Goal: Entertainment & Leisure: Consume media (video, audio)

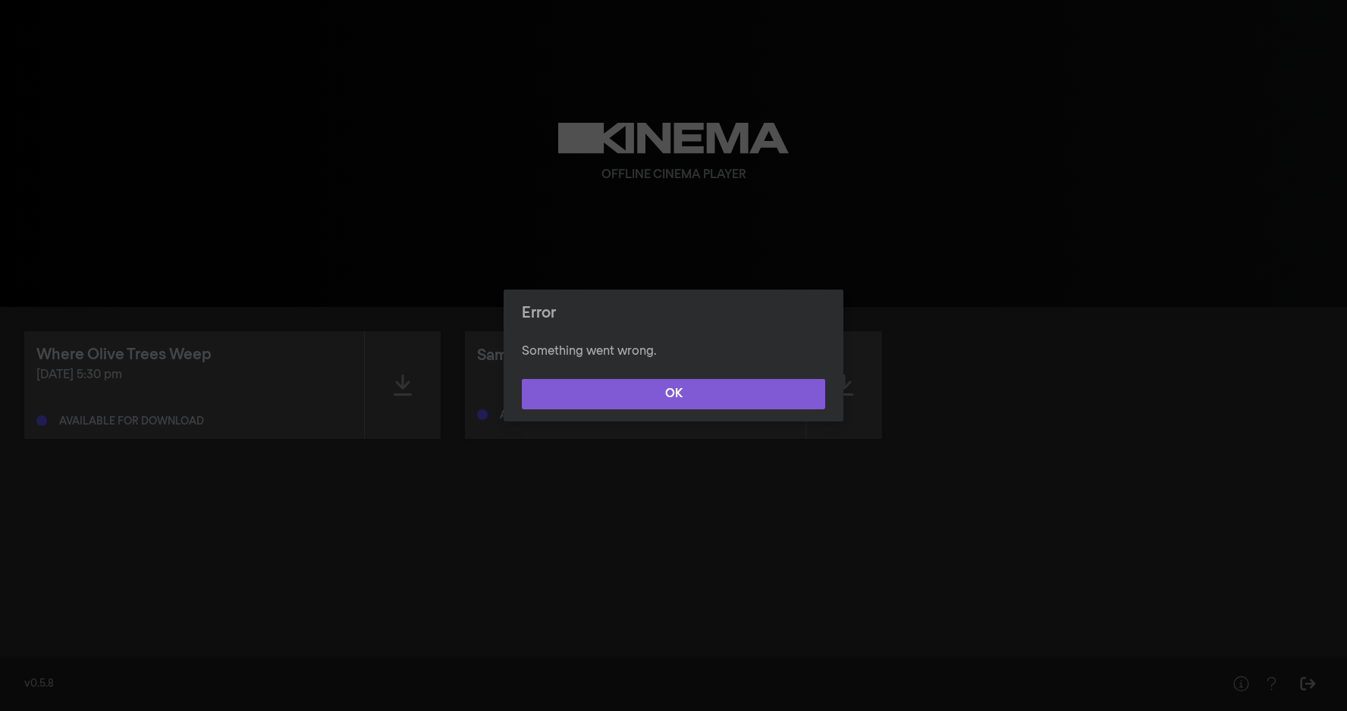
click at [583, 382] on button "OK" at bounding box center [673, 394] width 303 height 30
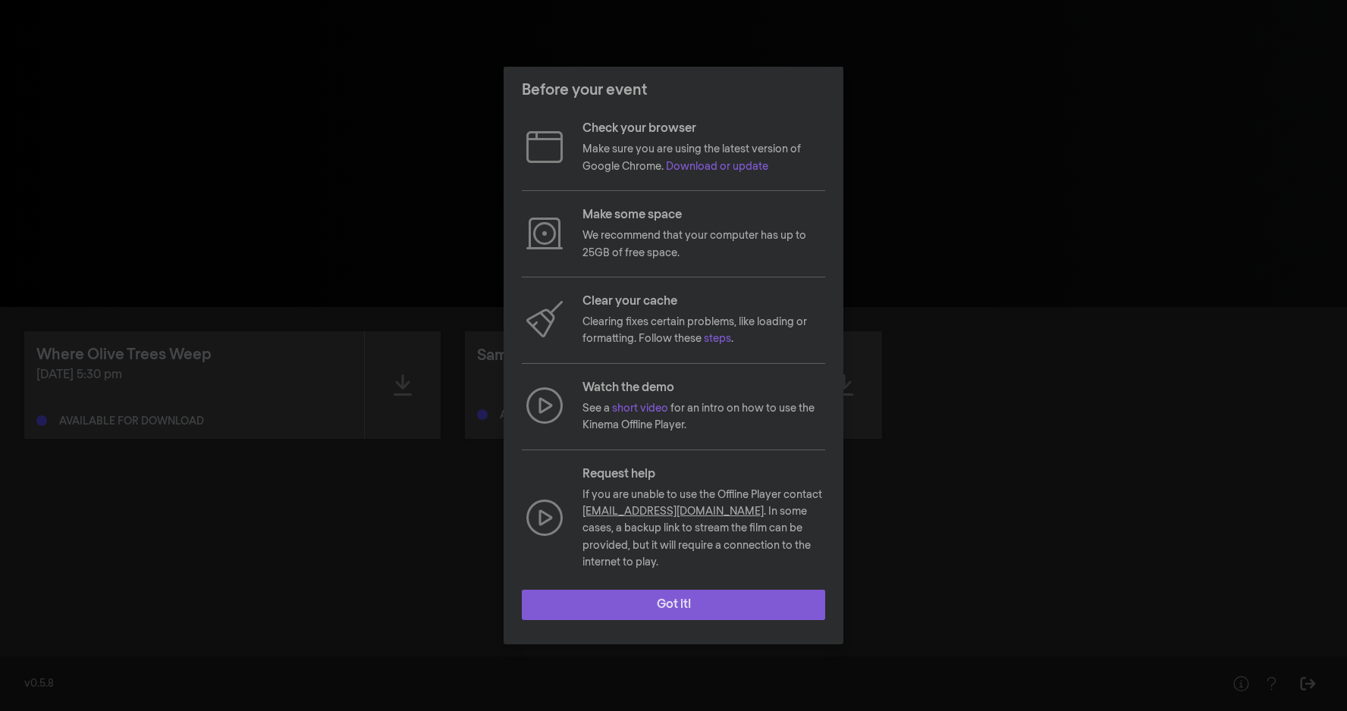
click at [673, 598] on button "Got it!" at bounding box center [673, 605] width 303 height 30
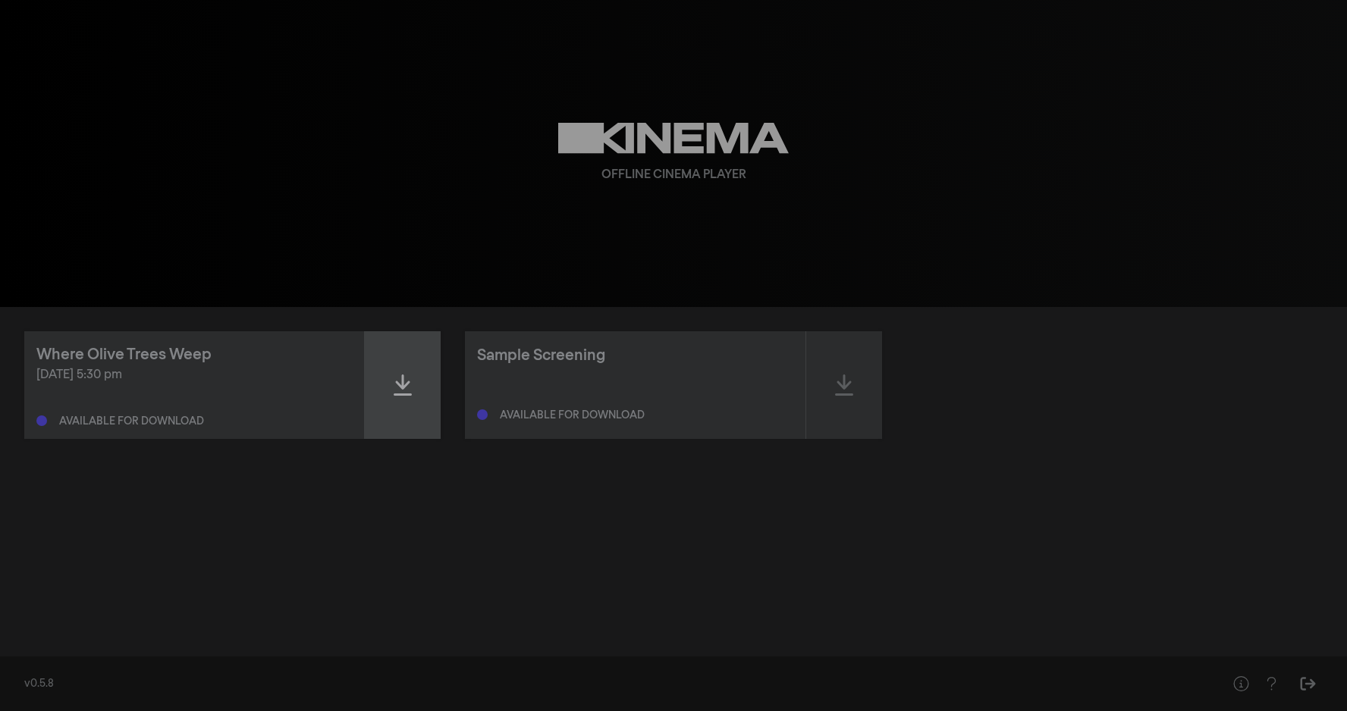
click at [408, 385] on icon at bounding box center [403, 385] width 18 height 24
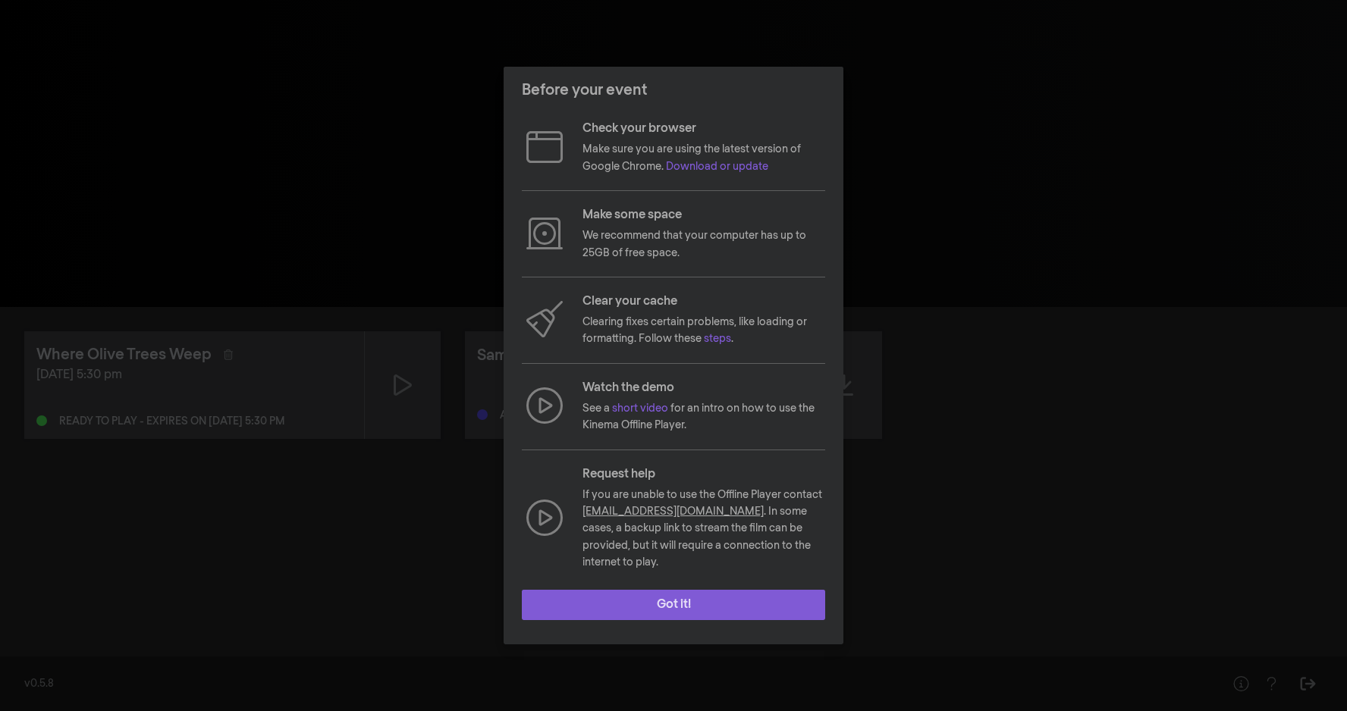
click at [633, 590] on button "Got it!" at bounding box center [673, 605] width 303 height 30
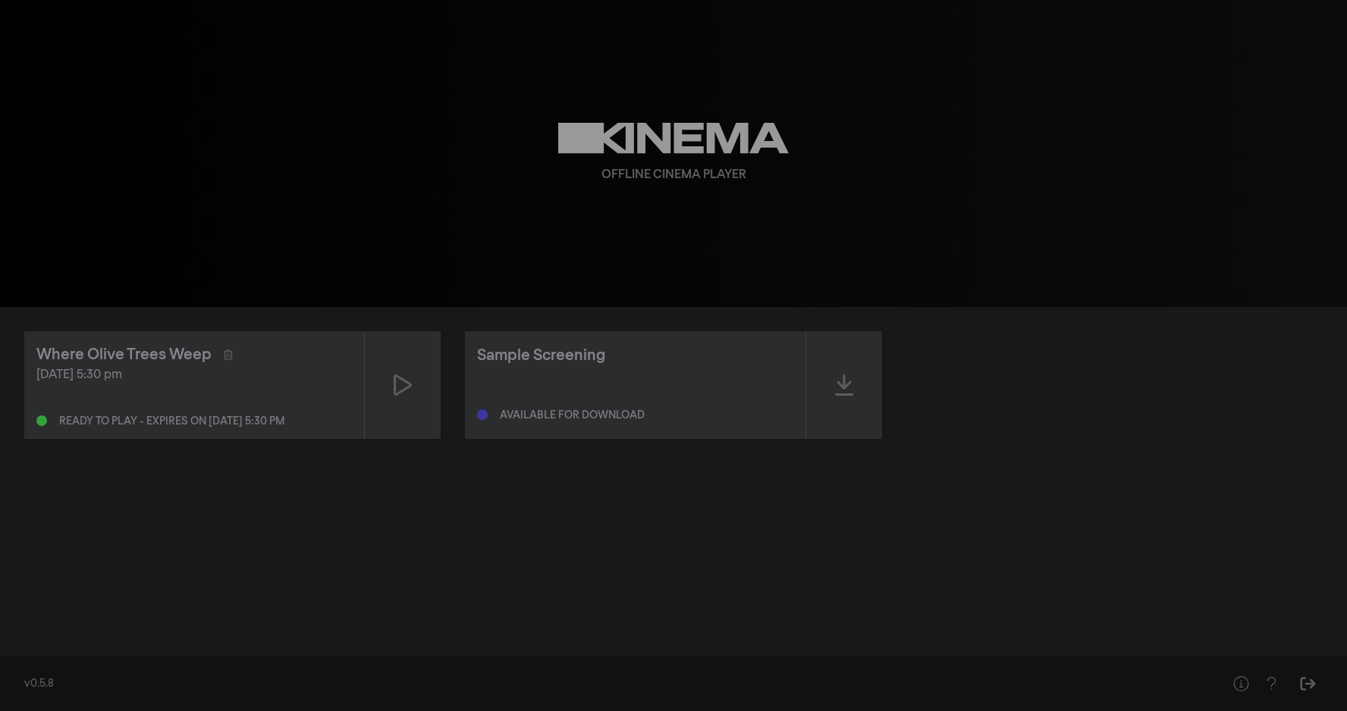
click at [984, 223] on div "play_arrow 0:00 volume_up fullscreen settings closed_caption Captions Off setti…" at bounding box center [673, 153] width 1347 height 307
click at [398, 390] on icon at bounding box center [403, 385] width 18 height 24
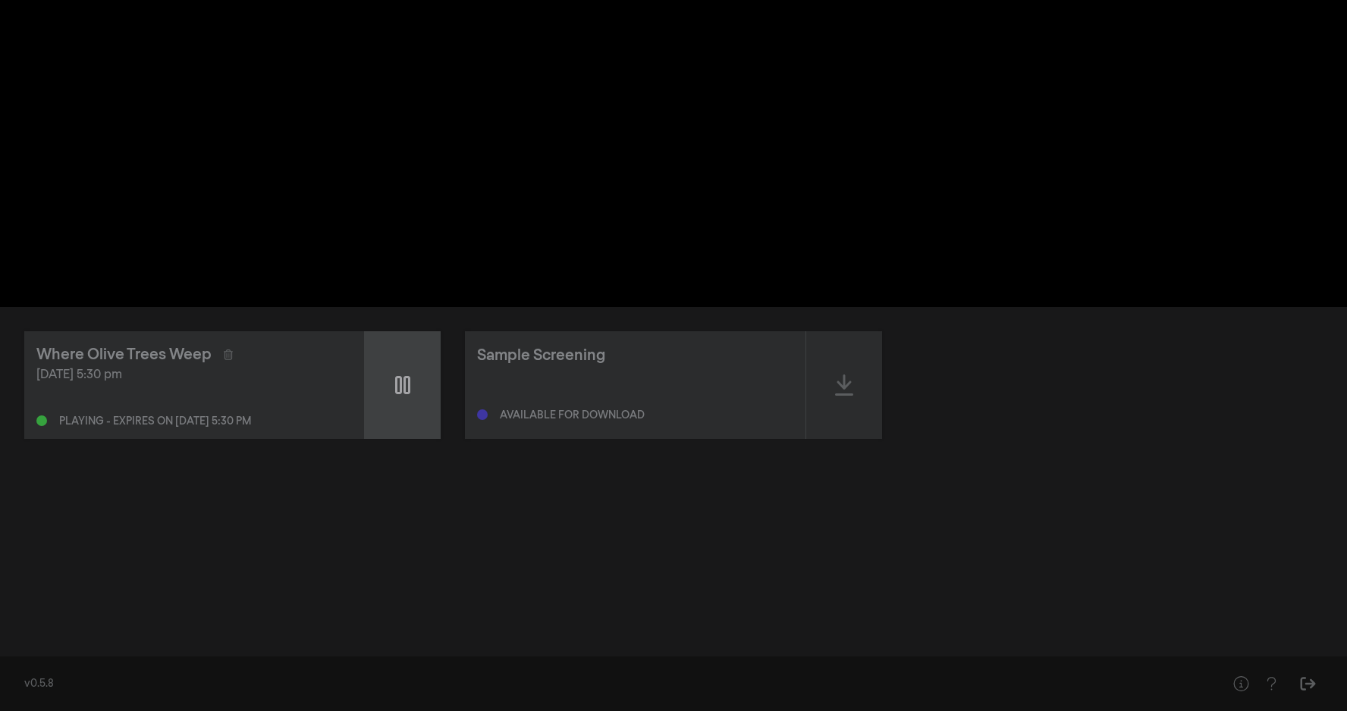
click at [398, 390] on icon at bounding box center [402, 385] width 15 height 24
type input "1.058471"
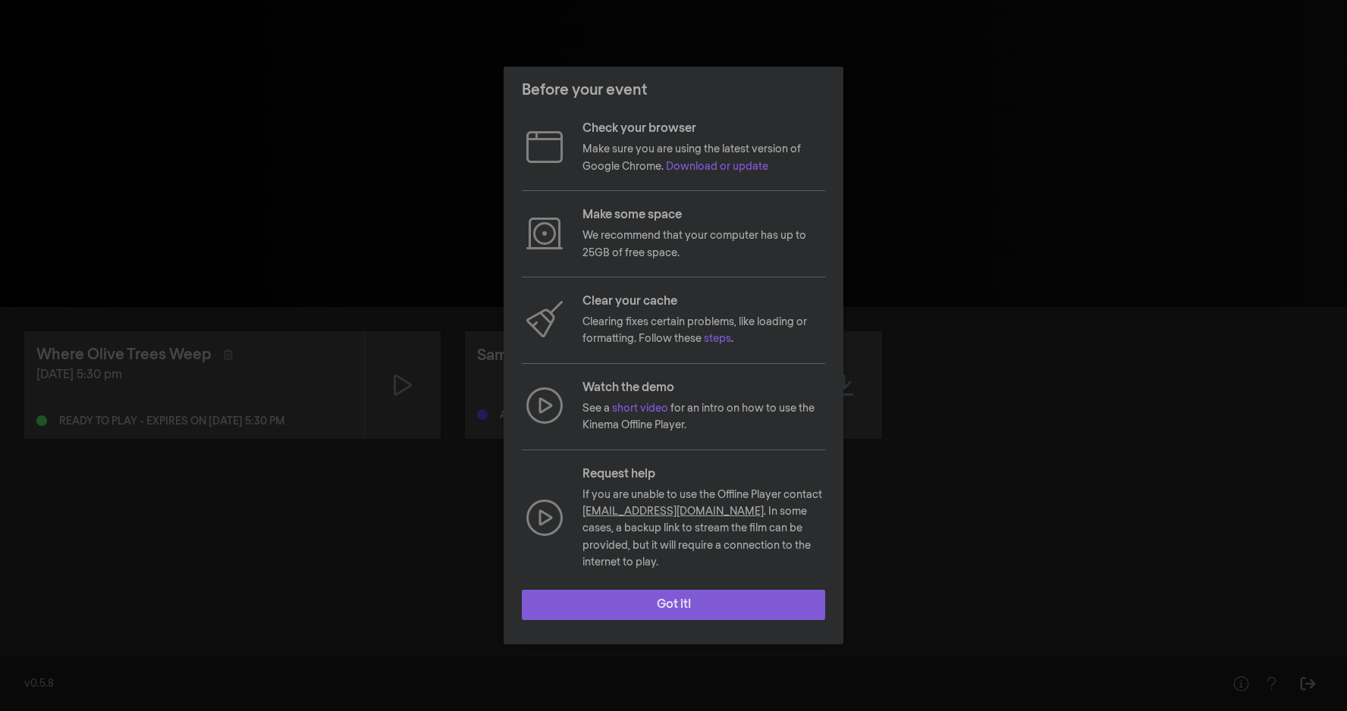
click at [711, 601] on button "Got it!" at bounding box center [673, 605] width 303 height 30
